Goal: Transaction & Acquisition: Purchase product/service

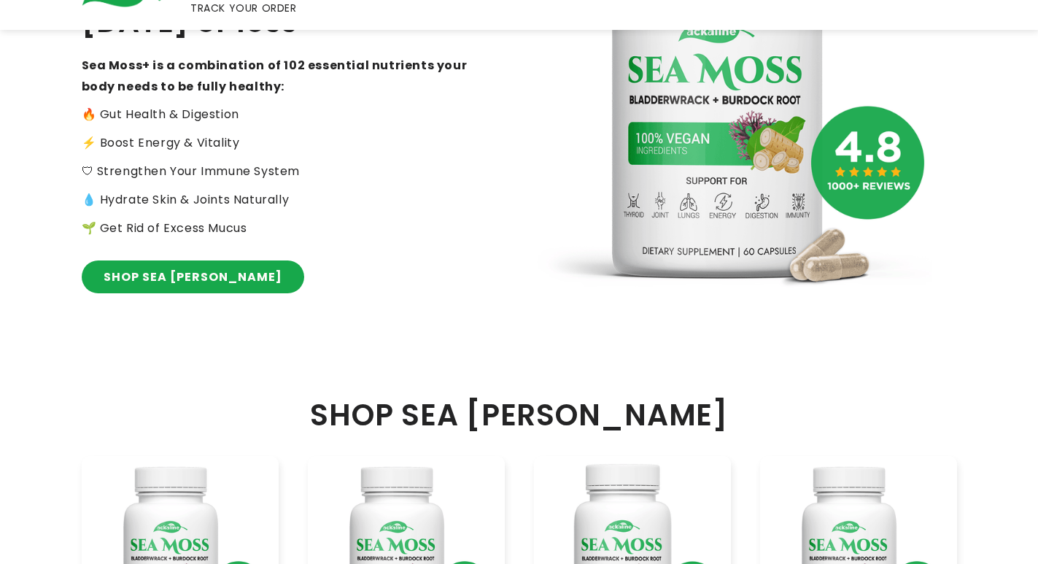
scroll to position [583, 0]
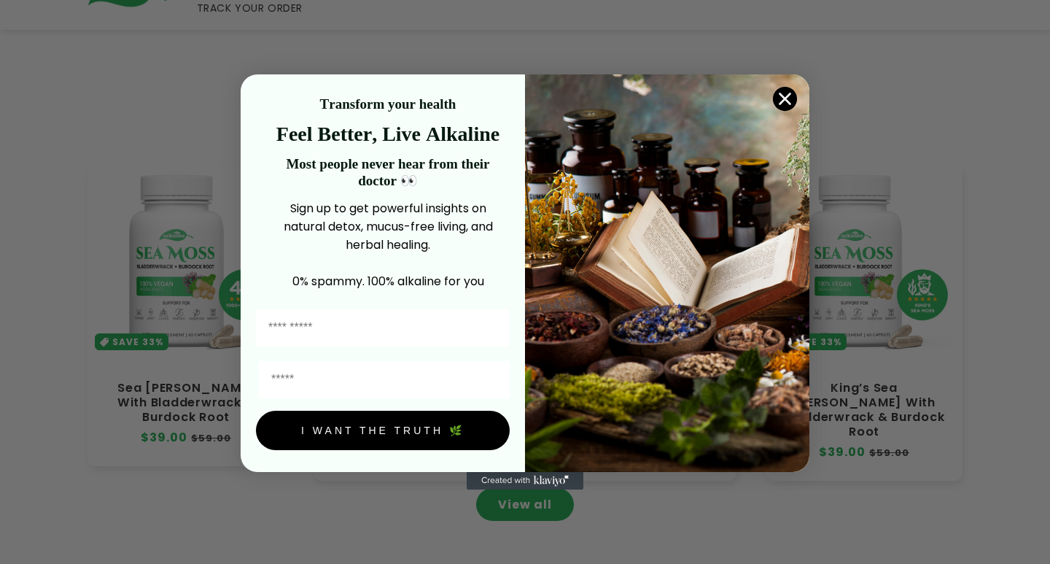
drag, startPoint x: 371, startPoint y: 297, endPoint x: 375, endPoint y: 252, distance: 45.4
click at [375, 252] on p "Sign up to get powerful insights on natural detox, mucus-free living, and herba…" at bounding box center [388, 226] width 244 height 55
click at [788, 94] on icon "Close dialog" at bounding box center [785, 99] width 10 height 10
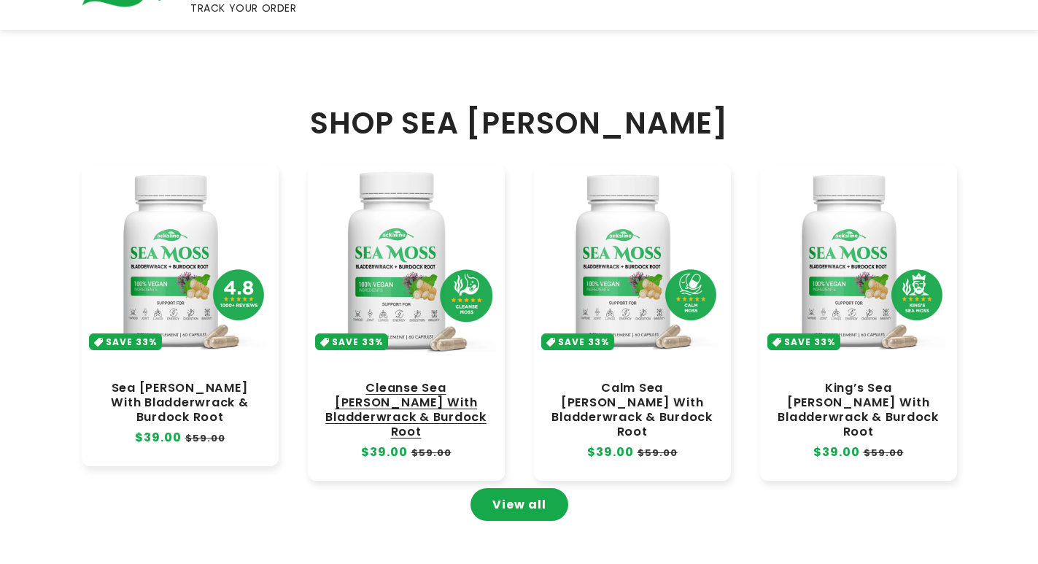
click at [406, 381] on link "Cleanse Sea [PERSON_NAME] With Bladderwrack & Burdock Root" at bounding box center [406, 410] width 168 height 59
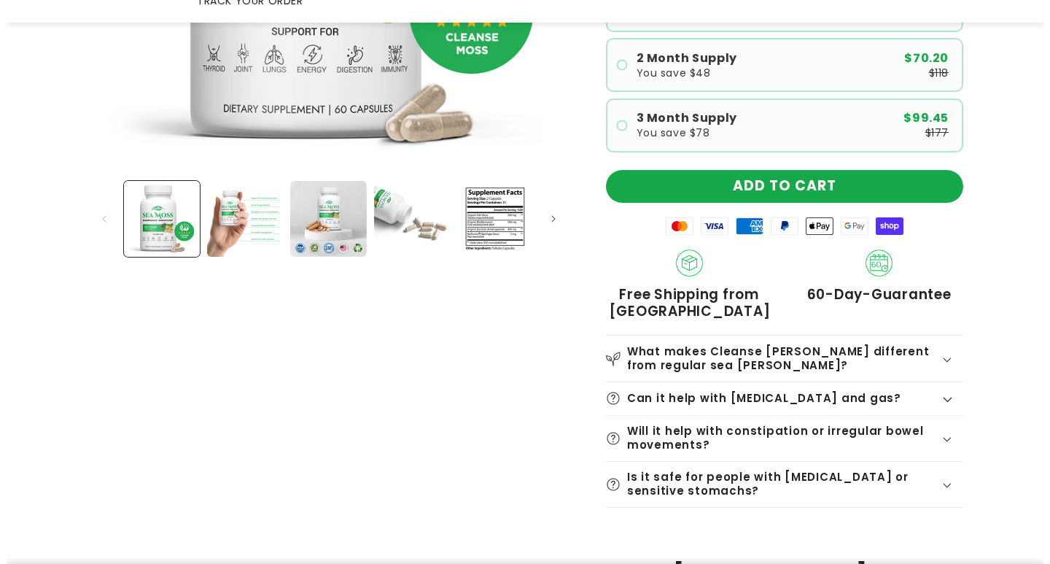
scroll to position [511, 0]
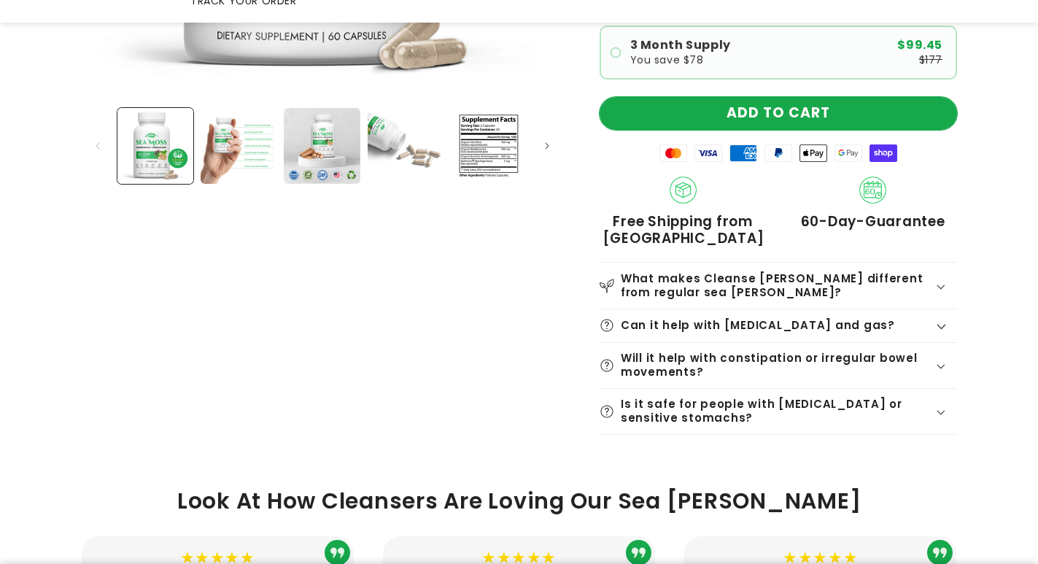
click at [761, 101] on button "ADD TO CART" at bounding box center [778, 113] width 357 height 33
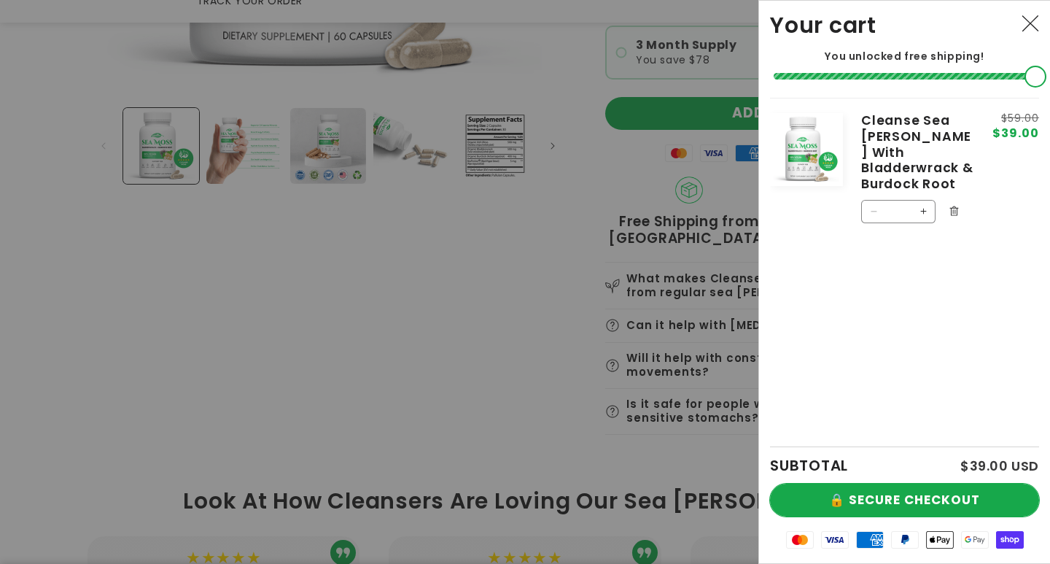
click at [942, 496] on button "🔒 SECURE CHECKOUT" at bounding box center [904, 500] width 269 height 33
